Goal: Information Seeking & Learning: Learn about a topic

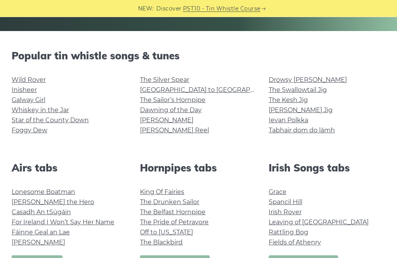
scroll to position [172, 0]
click at [34, 83] on link "Wild Rover" at bounding box center [29, 79] width 34 height 7
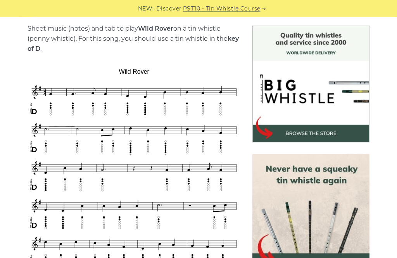
scroll to position [184, 0]
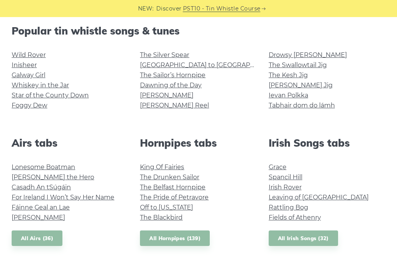
click at [40, 74] on link "Galway Girl" at bounding box center [29, 74] width 34 height 7
click at [77, 97] on link "Star of the County Down" at bounding box center [50, 94] width 77 height 7
click at [60, 88] on link "Whiskey in the Jar" at bounding box center [40, 84] width 57 height 7
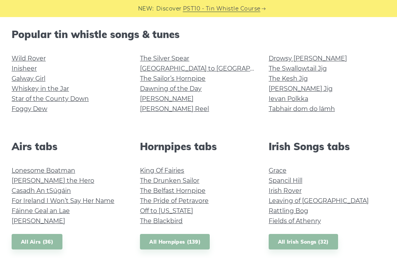
scroll to position [194, 0]
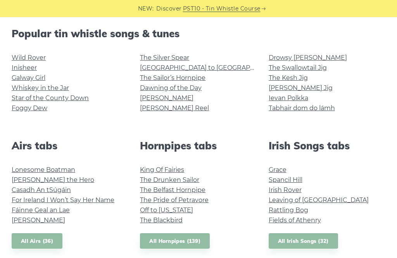
click at [197, 68] on link "[GEOGRAPHIC_DATA] to [GEOGRAPHIC_DATA]" at bounding box center [211, 67] width 143 height 7
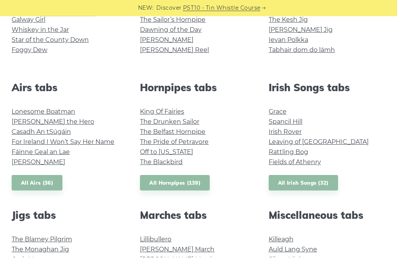
scroll to position [253, 0]
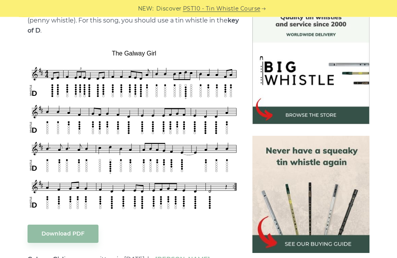
scroll to position [214, 0]
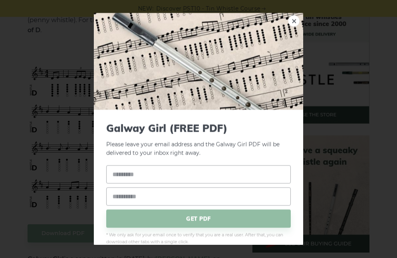
scroll to position [215, 0]
click at [288, 24] on img at bounding box center [198, 61] width 209 height 97
click at [300, 28] on img at bounding box center [198, 61] width 209 height 97
click at [295, 27] on link "×" at bounding box center [294, 21] width 12 height 12
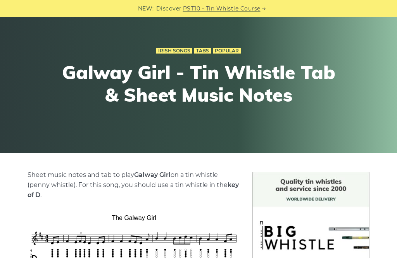
scroll to position [39, 0]
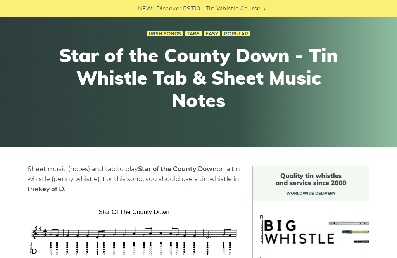
scroll to position [42, 0]
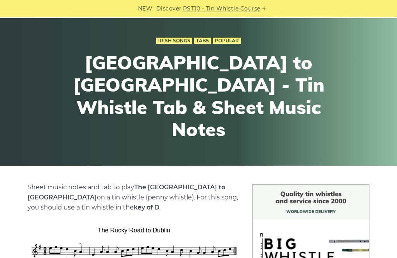
scroll to position [30, 0]
